Goal: Task Accomplishment & Management: Use online tool/utility

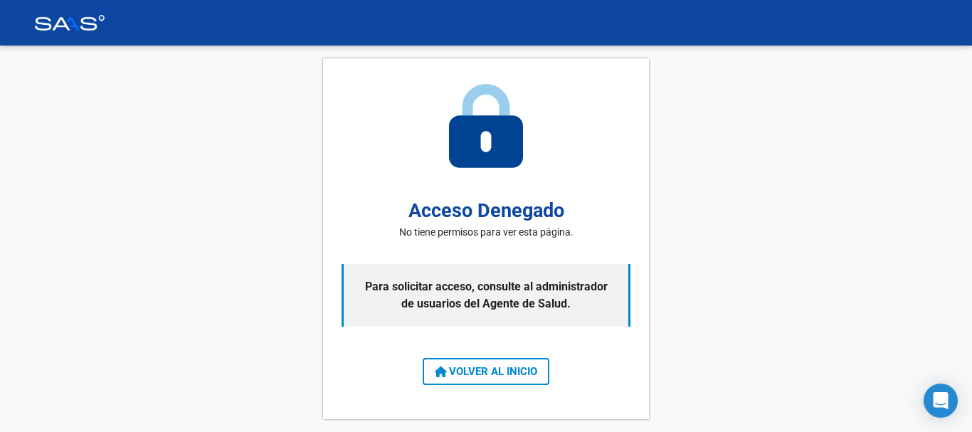
click at [501, 371] on span "VOLVER AL INICIO" at bounding box center [486, 371] width 102 height 13
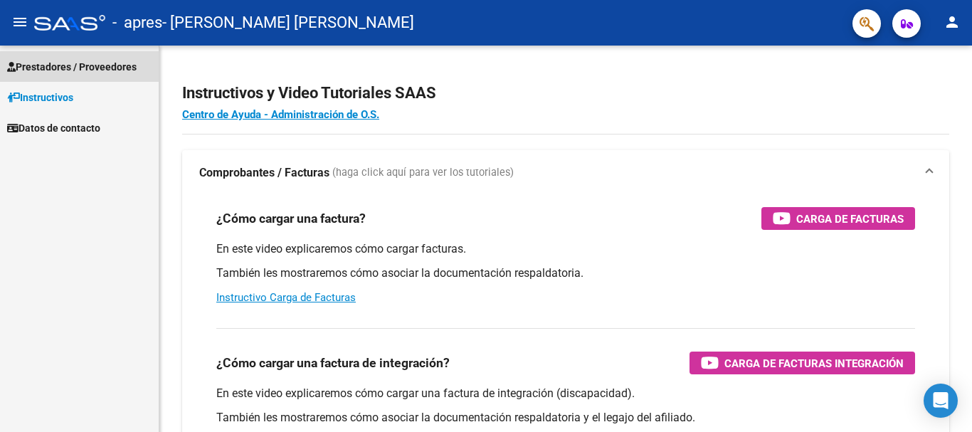
click at [97, 66] on span "Prestadores / Proveedores" at bounding box center [72, 67] width 130 height 16
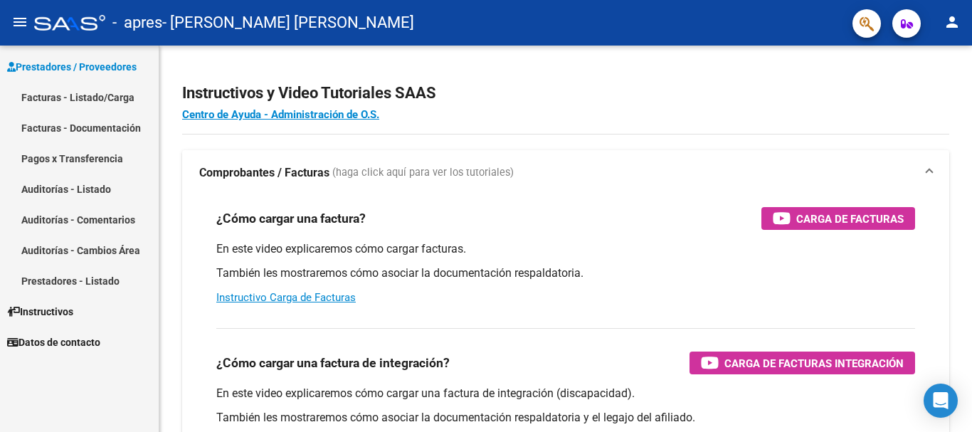
click at [110, 95] on link "Facturas - Listado/Carga" at bounding box center [79, 97] width 159 height 31
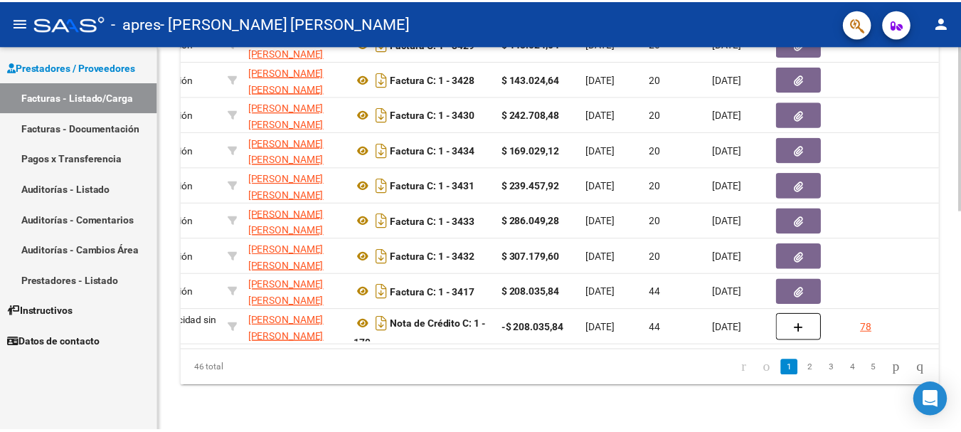
scroll to position [0, 325]
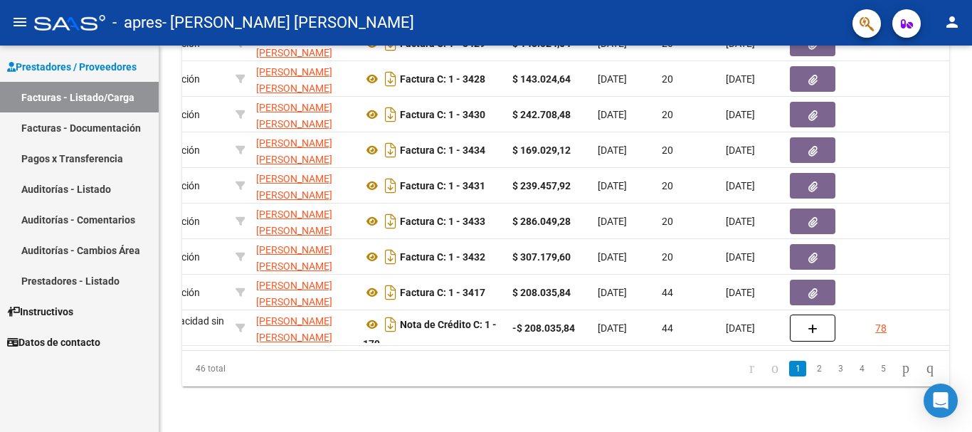
click at [948, 23] on mat-icon "person" at bounding box center [952, 22] width 17 height 17
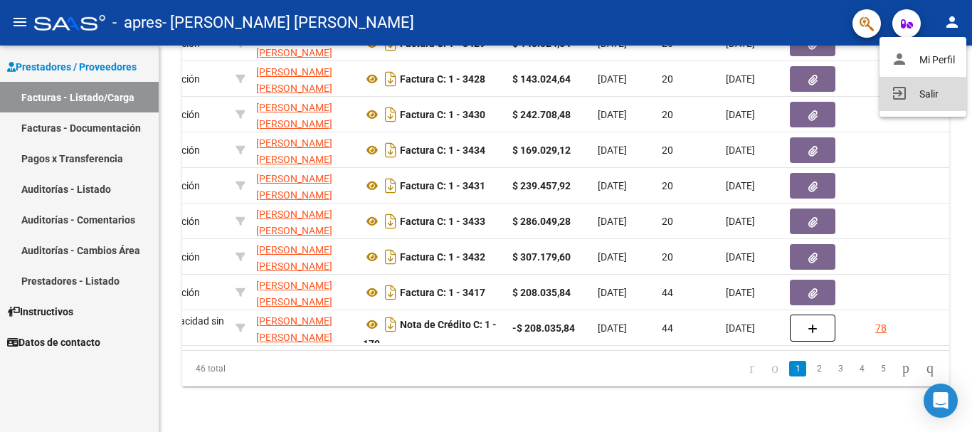
click at [926, 94] on button "exit_to_app Salir" at bounding box center [923, 94] width 87 height 34
